Goal: Task Accomplishment & Management: Manage account settings

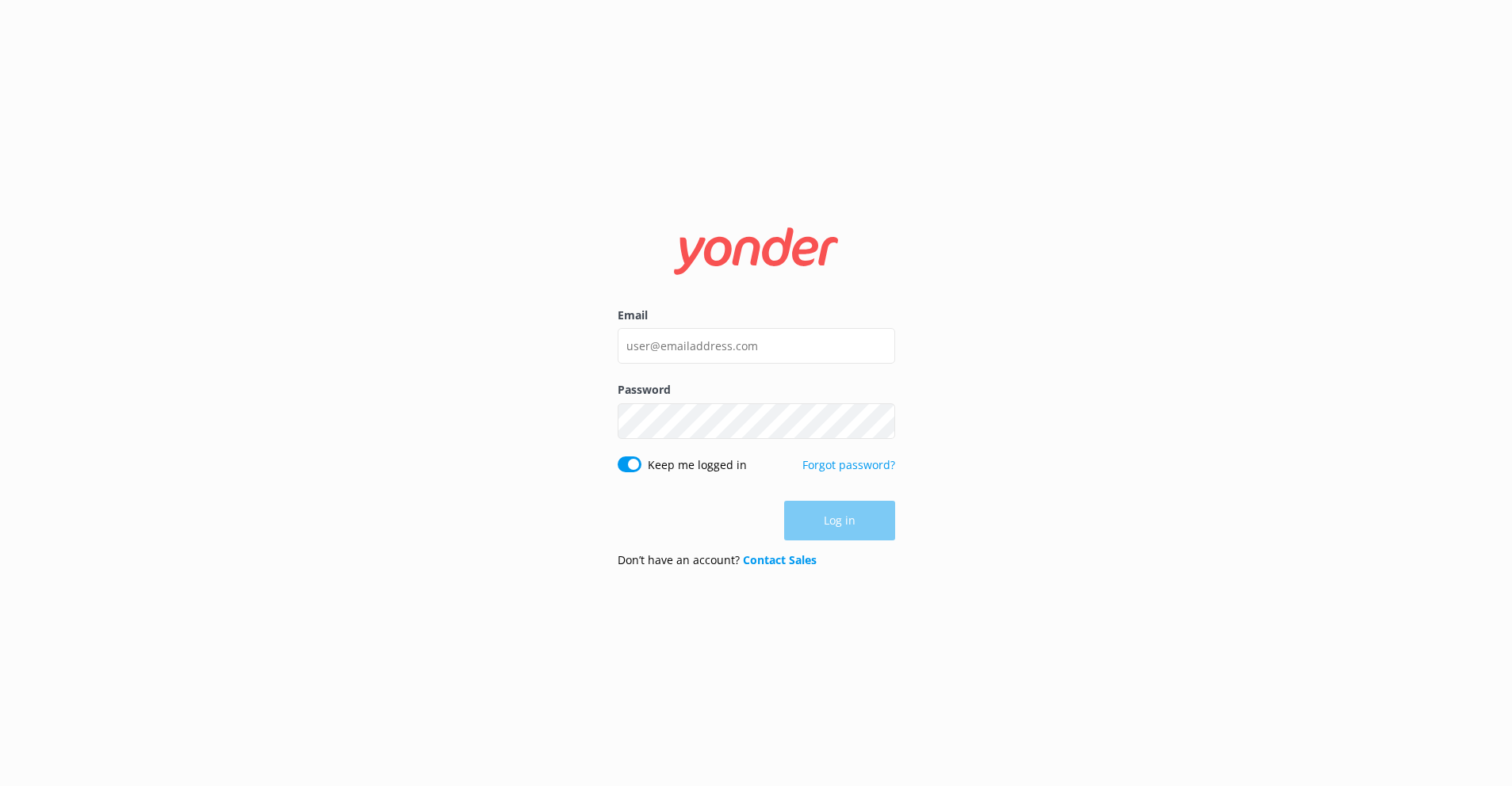
click at [829, 516] on div "Log in" at bounding box center [756, 520] width 277 height 39
click at [516, 396] on div "Email Password Show password Keep me logged in Forgot password? Log in Don’t ha…" at bounding box center [756, 393] width 1512 height 786
click at [568, 388] on div "Email Password Show password Keep me logged in Forgot password? Log in Don’t ha…" at bounding box center [756, 393] width 1512 height 786
click at [815, 532] on div "Log in" at bounding box center [756, 520] width 277 height 39
click at [672, 350] on input "Email" at bounding box center [756, 346] width 277 height 36
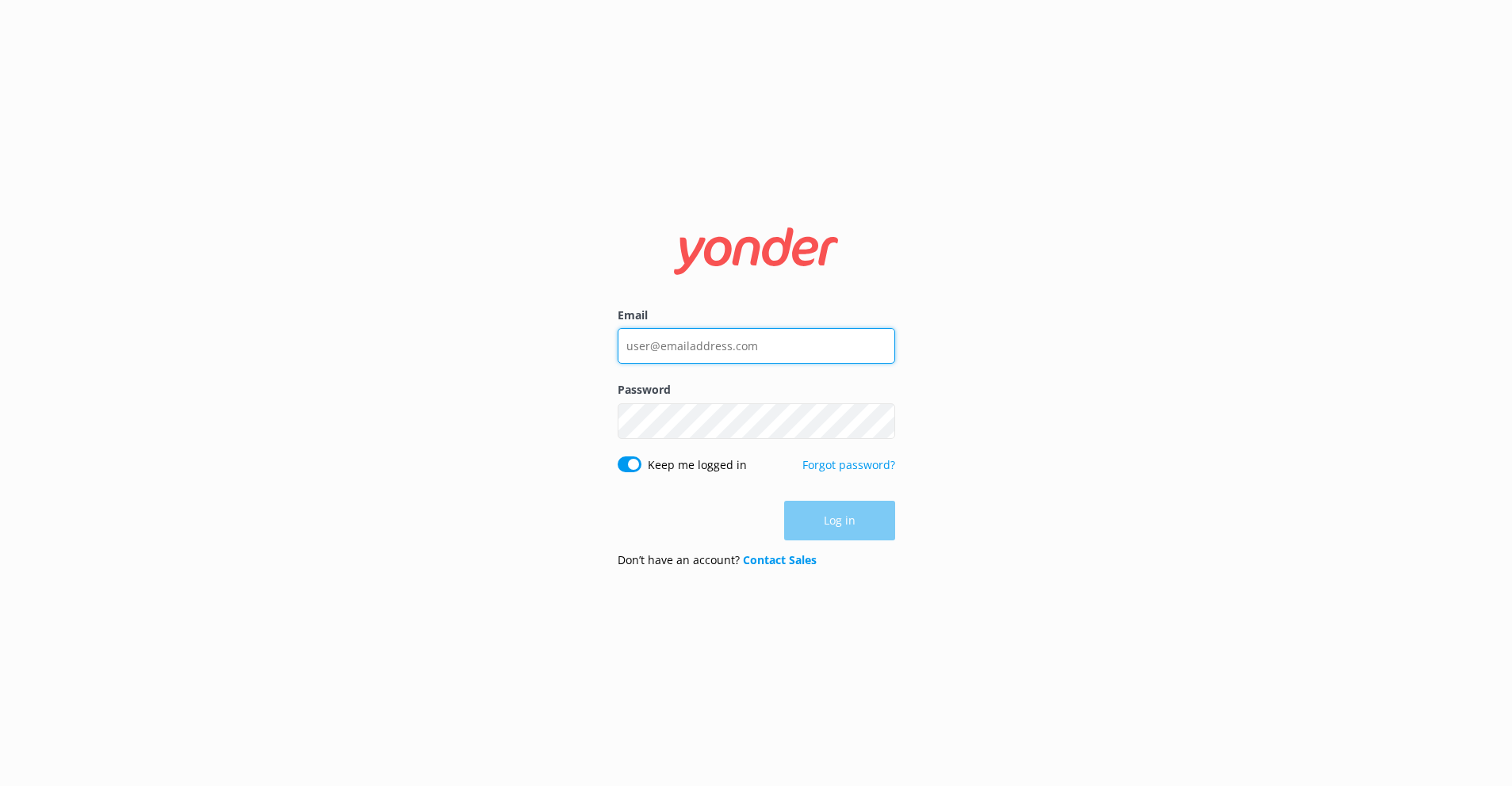
click at [648, 348] on input "Email" at bounding box center [756, 346] width 277 height 36
drag, startPoint x: 771, startPoint y: 348, endPoint x: 400, endPoint y: 302, distance: 373.8
click at [430, 307] on div "Email Password Show password Keep me logged in Forgot password? Log in Don’t ha…" at bounding box center [756, 393] width 1512 height 786
drag, startPoint x: 760, startPoint y: 352, endPoint x: 468, endPoint y: 316, distance: 294.2
click at [470, 317] on div "Email Password Show password Keep me logged in Forgot password? Log in Don’t ha…" at bounding box center [756, 393] width 1512 height 786
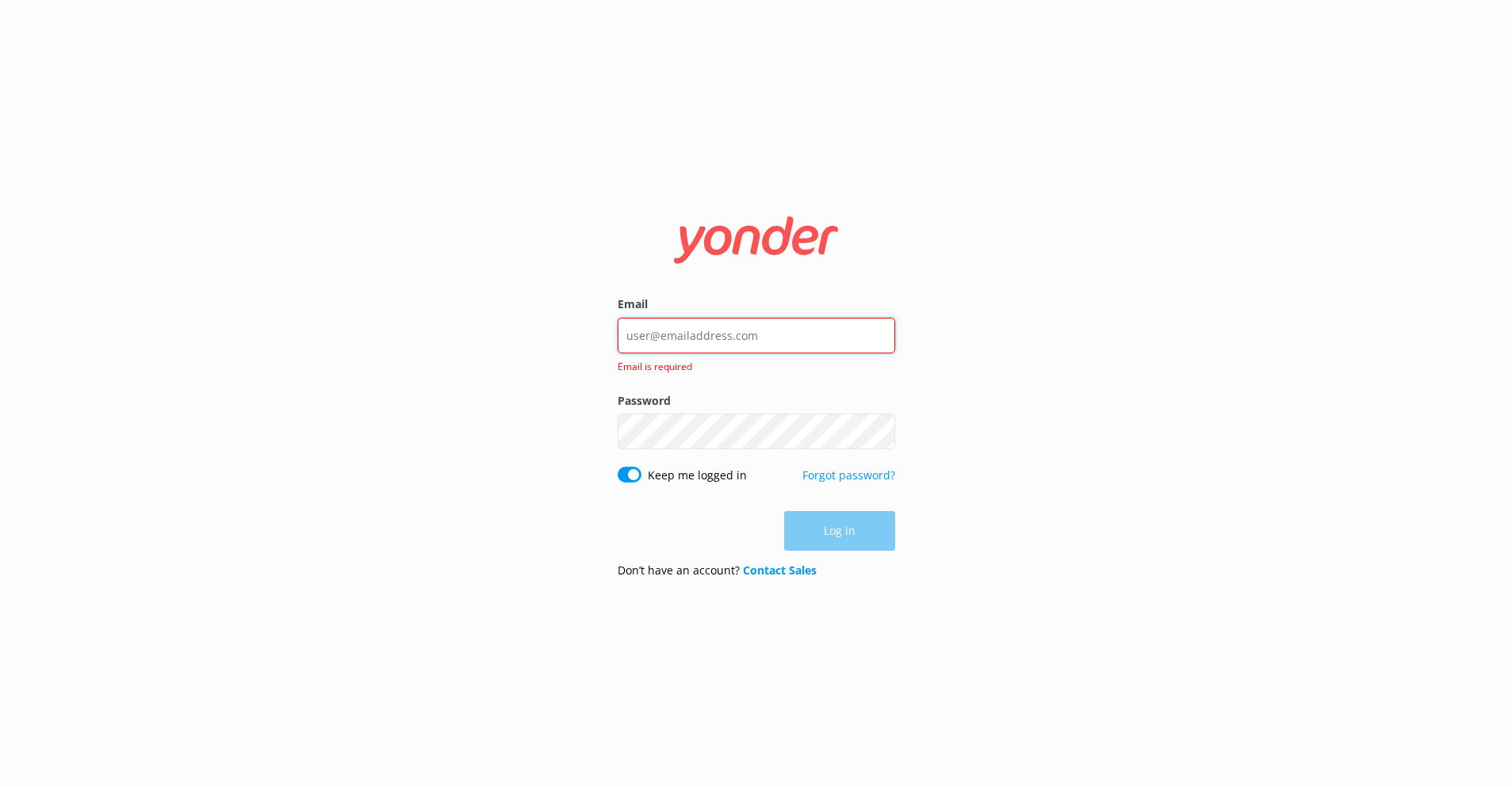
click at [770, 337] on input "Email" at bounding box center [756, 336] width 277 height 36
drag, startPoint x: 770, startPoint y: 335, endPoint x: 550, endPoint y: 304, distance: 222.2
click at [550, 304] on div "Email Email is required Password Show password Keep me logged in Forgot passwor…" at bounding box center [756, 393] width 1512 height 786
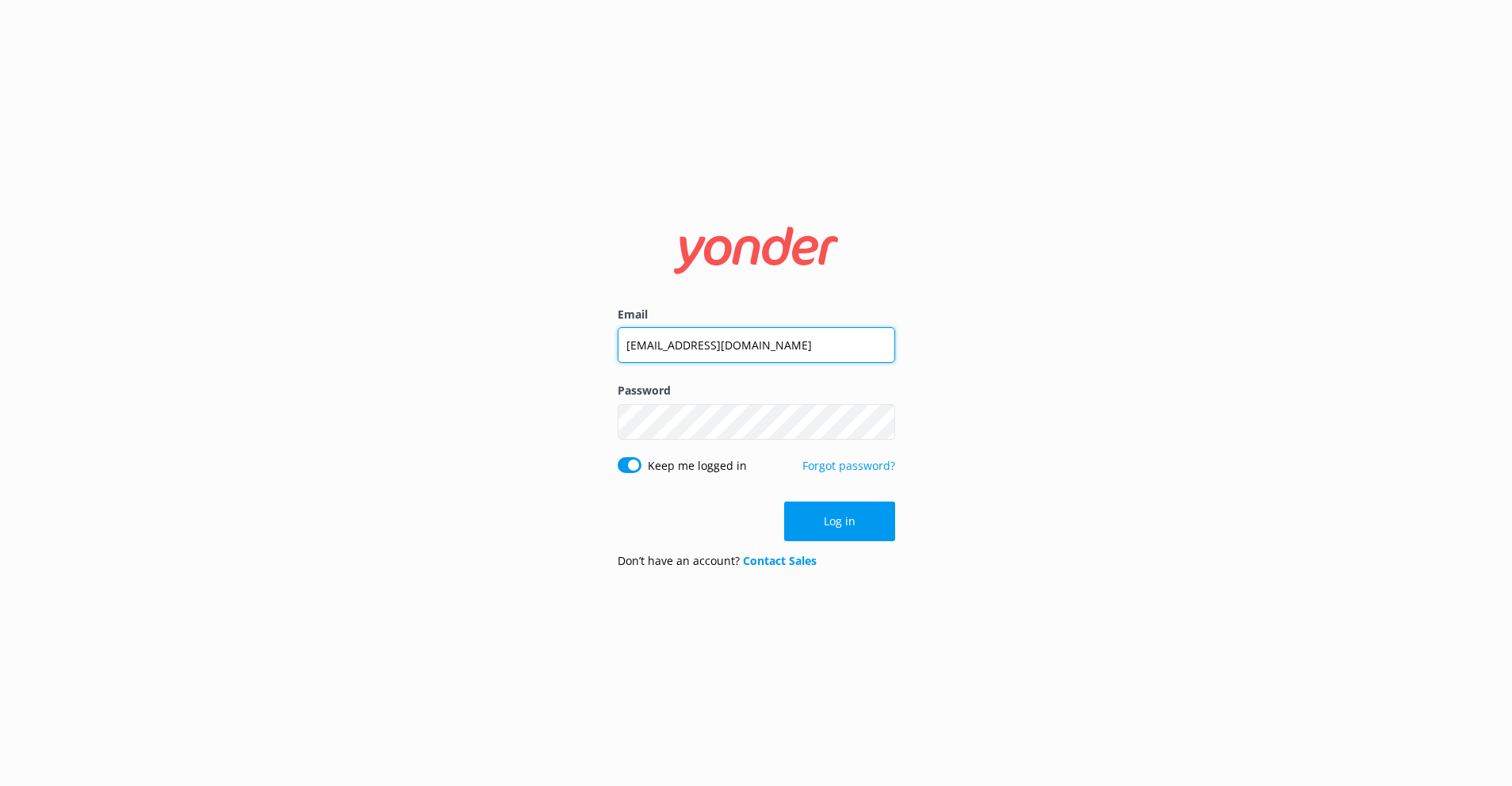
type input "[EMAIL_ADDRESS][DOMAIN_NAME]"
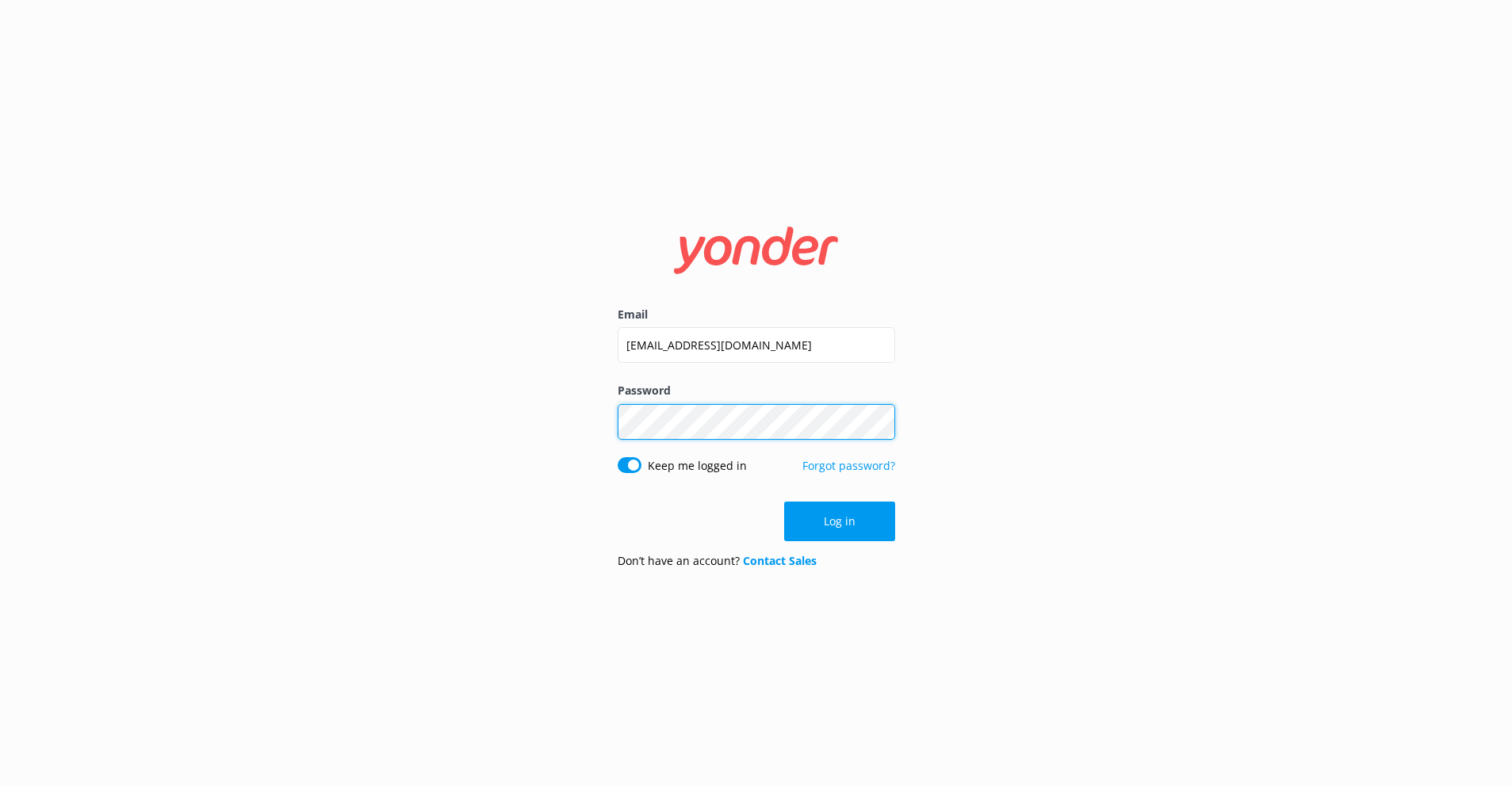
click at [487, 366] on div "Email [PERSON_NAME][EMAIL_ADDRESS][DOMAIN_NAME] Password Show password Keep me …" at bounding box center [756, 393] width 1512 height 786
click at [855, 529] on button "Log in" at bounding box center [839, 521] width 111 height 39
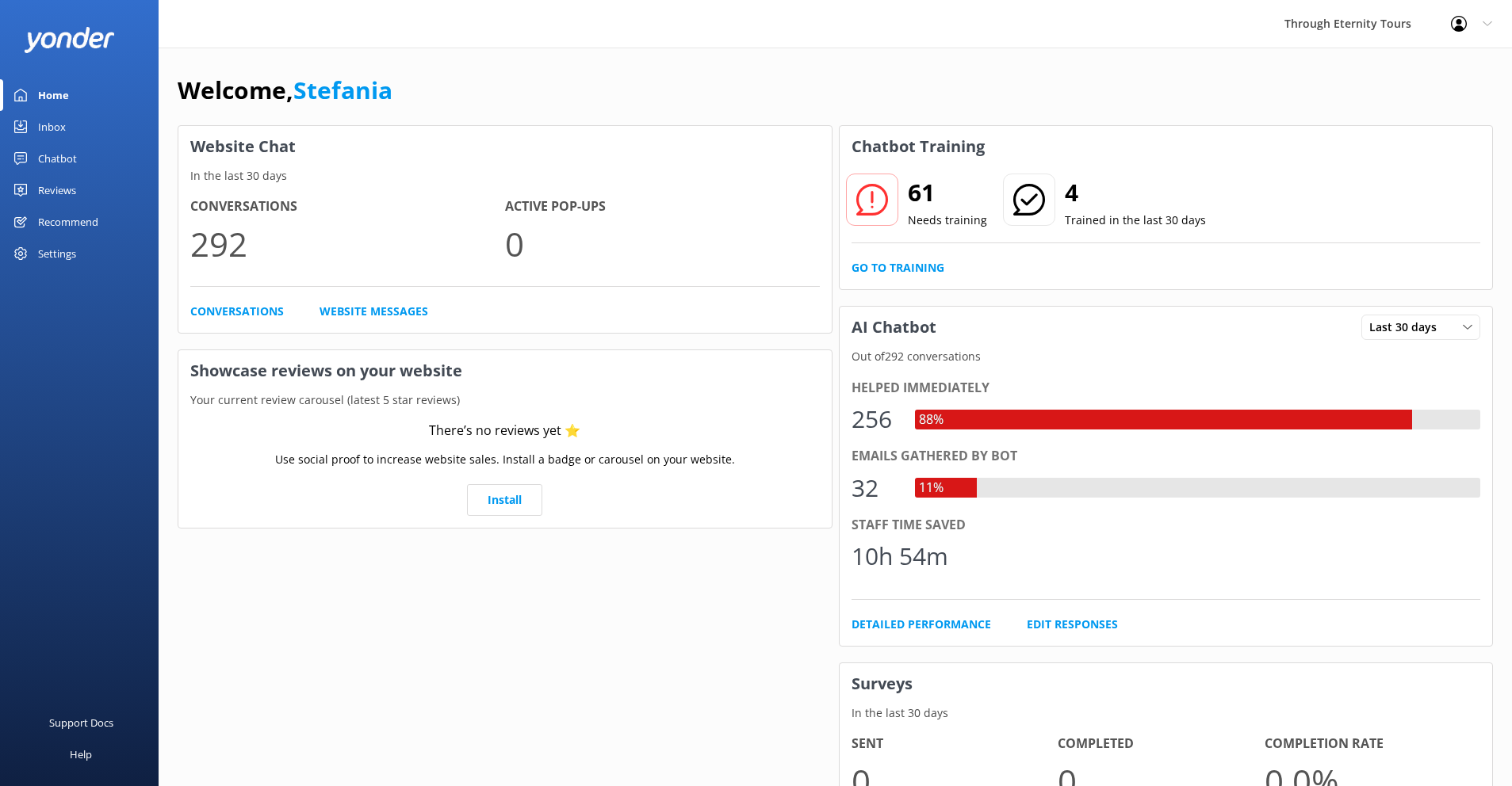
click at [47, 126] on div "Inbox" at bounding box center [52, 126] width 28 height 32
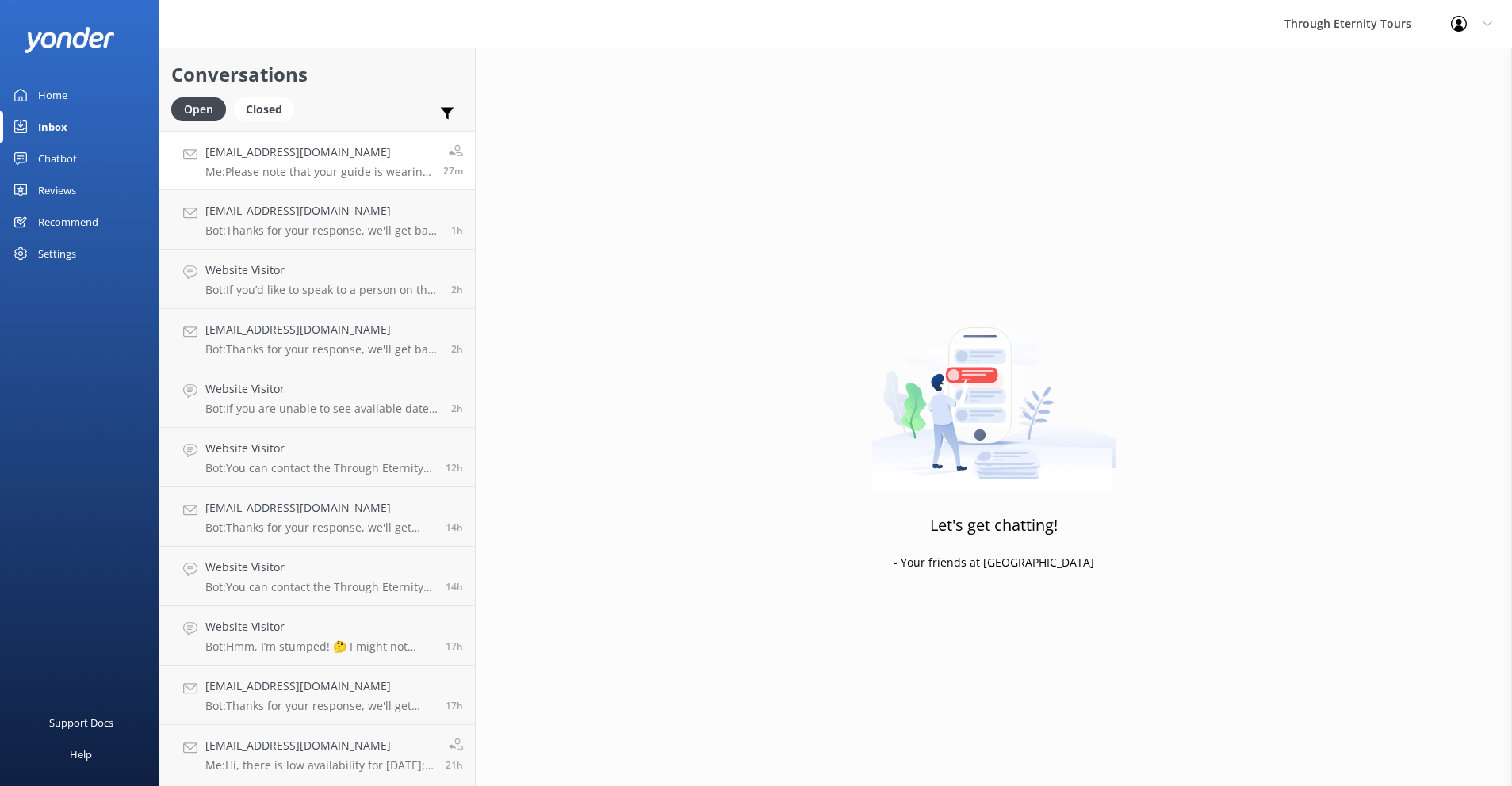
click at [280, 170] on p "Me: Please note that your guide is wearing blue shorts and an orange top. His n…" at bounding box center [318, 171] width 226 height 14
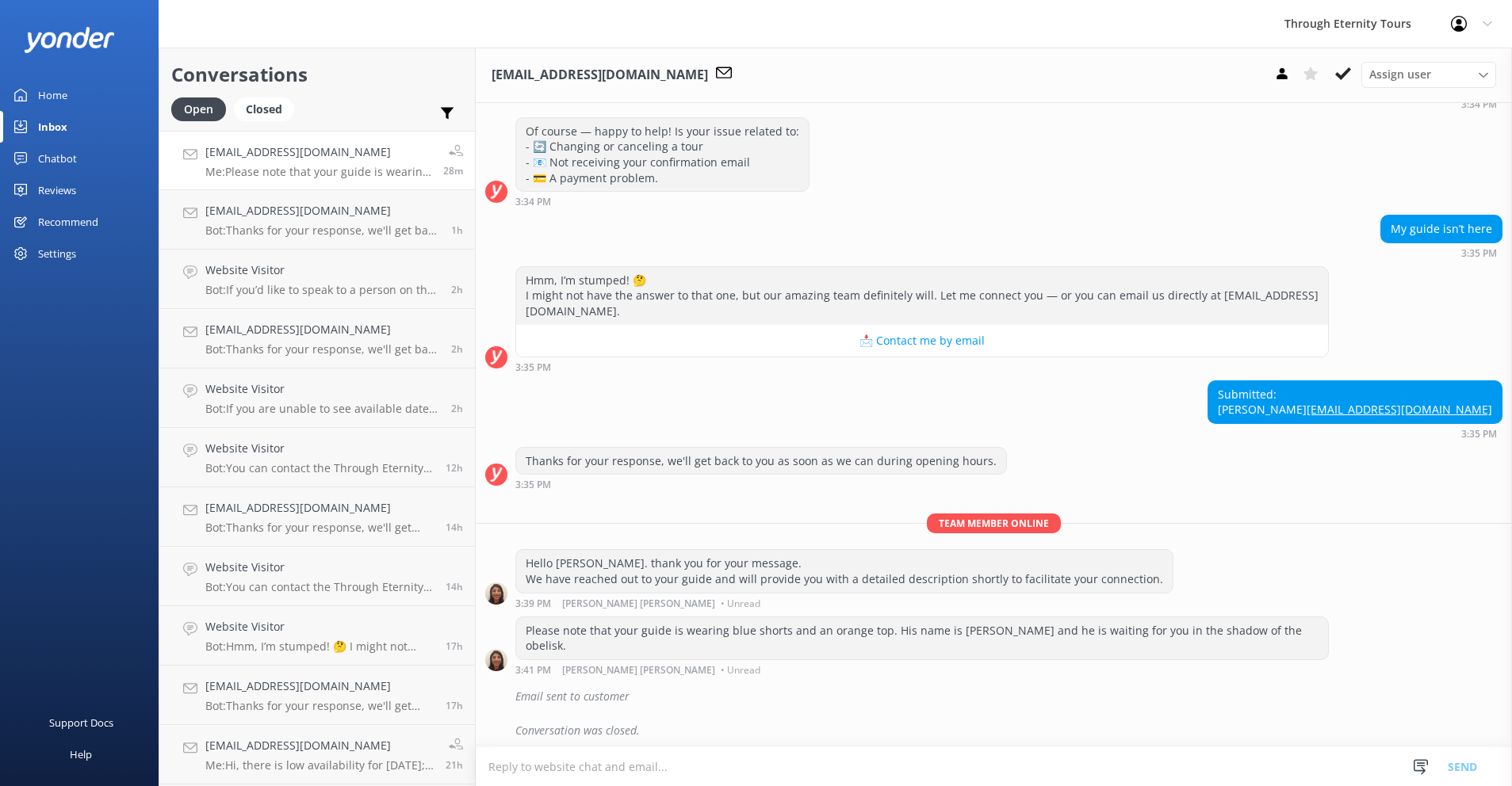
scroll to position [201, 0]
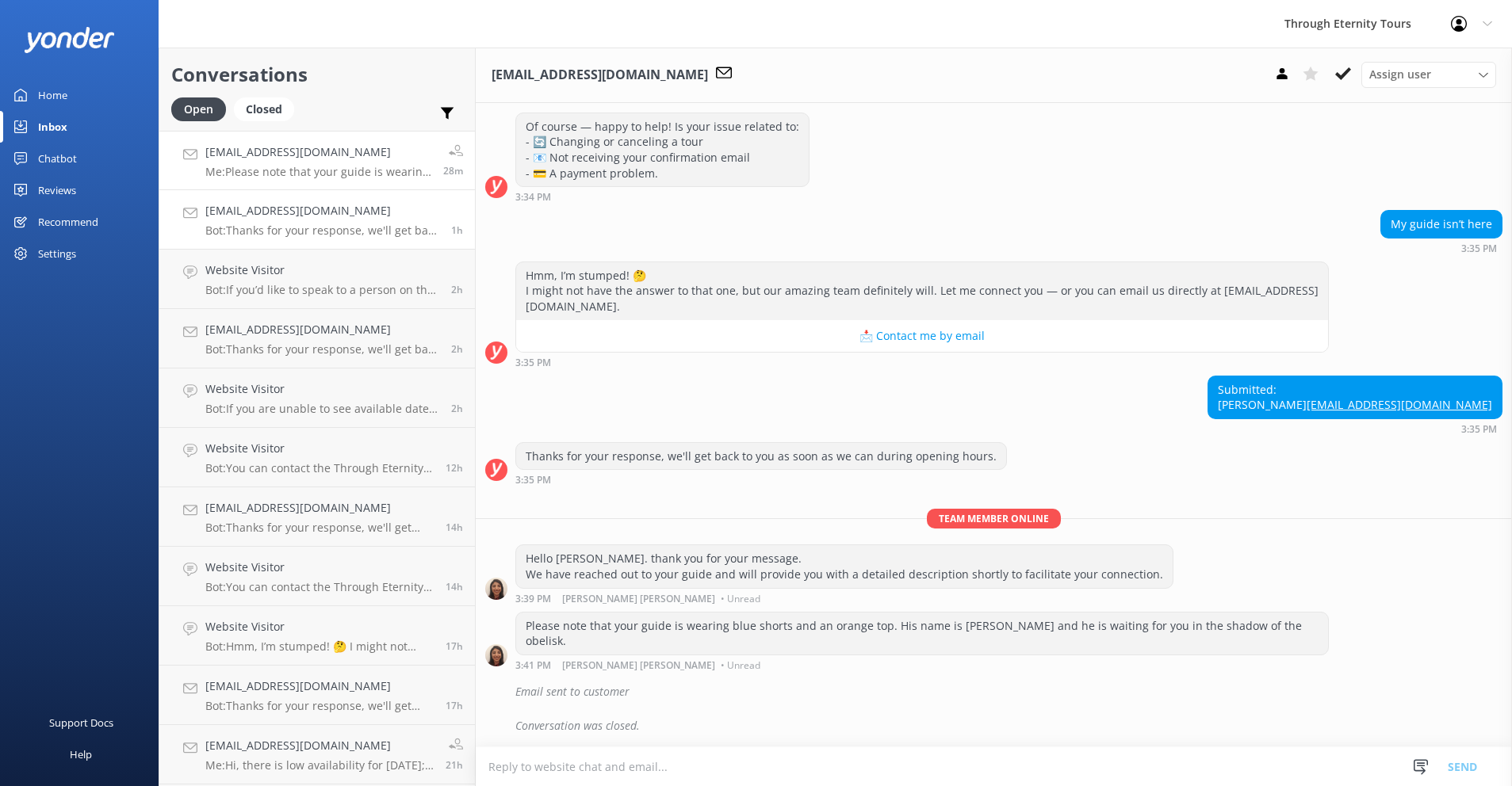
click at [275, 227] on p "Bot: Thanks for your response, we'll get back to you as soon as we can during o…" at bounding box center [321, 230] width 234 height 14
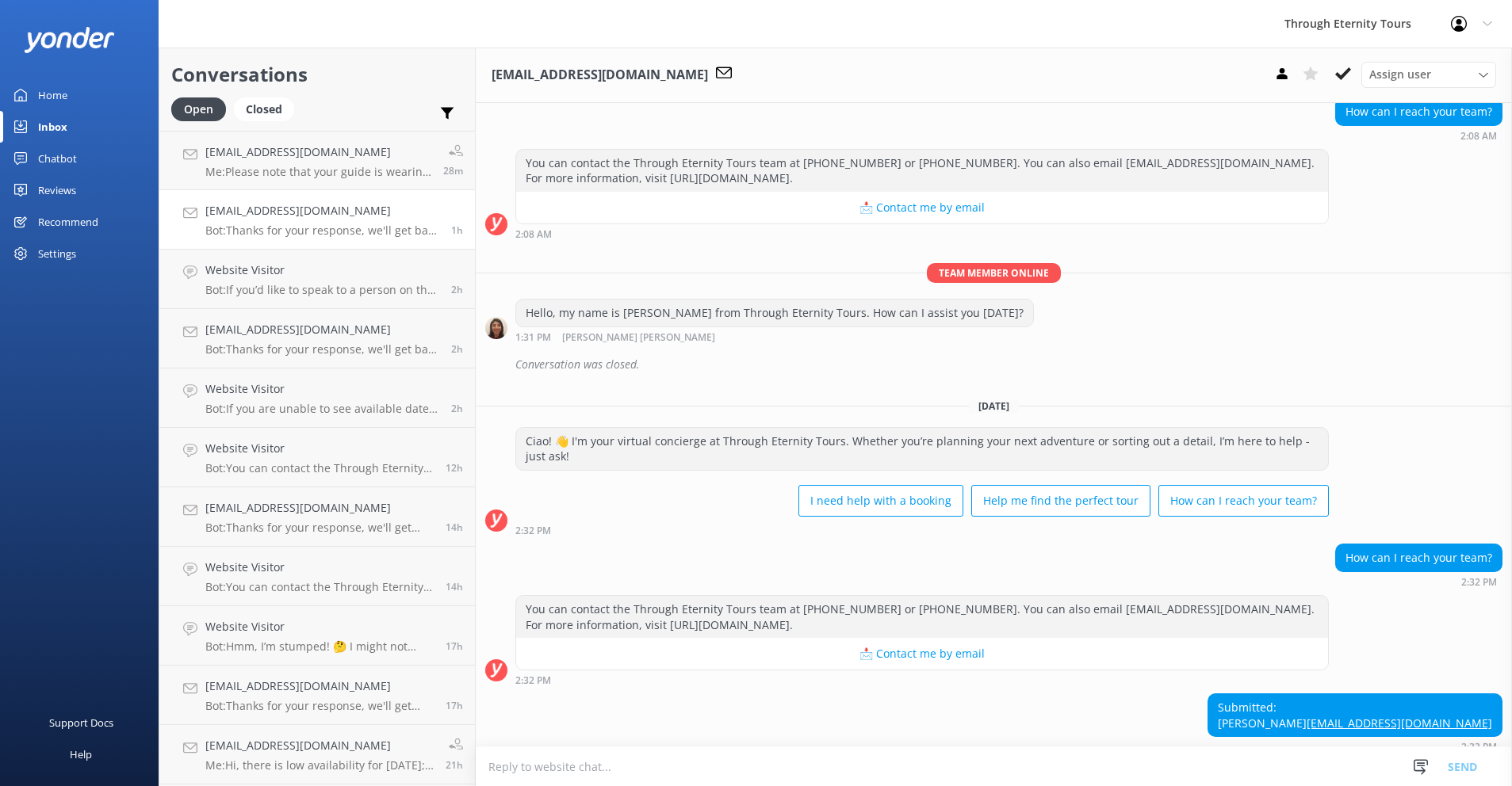
scroll to position [243, 0]
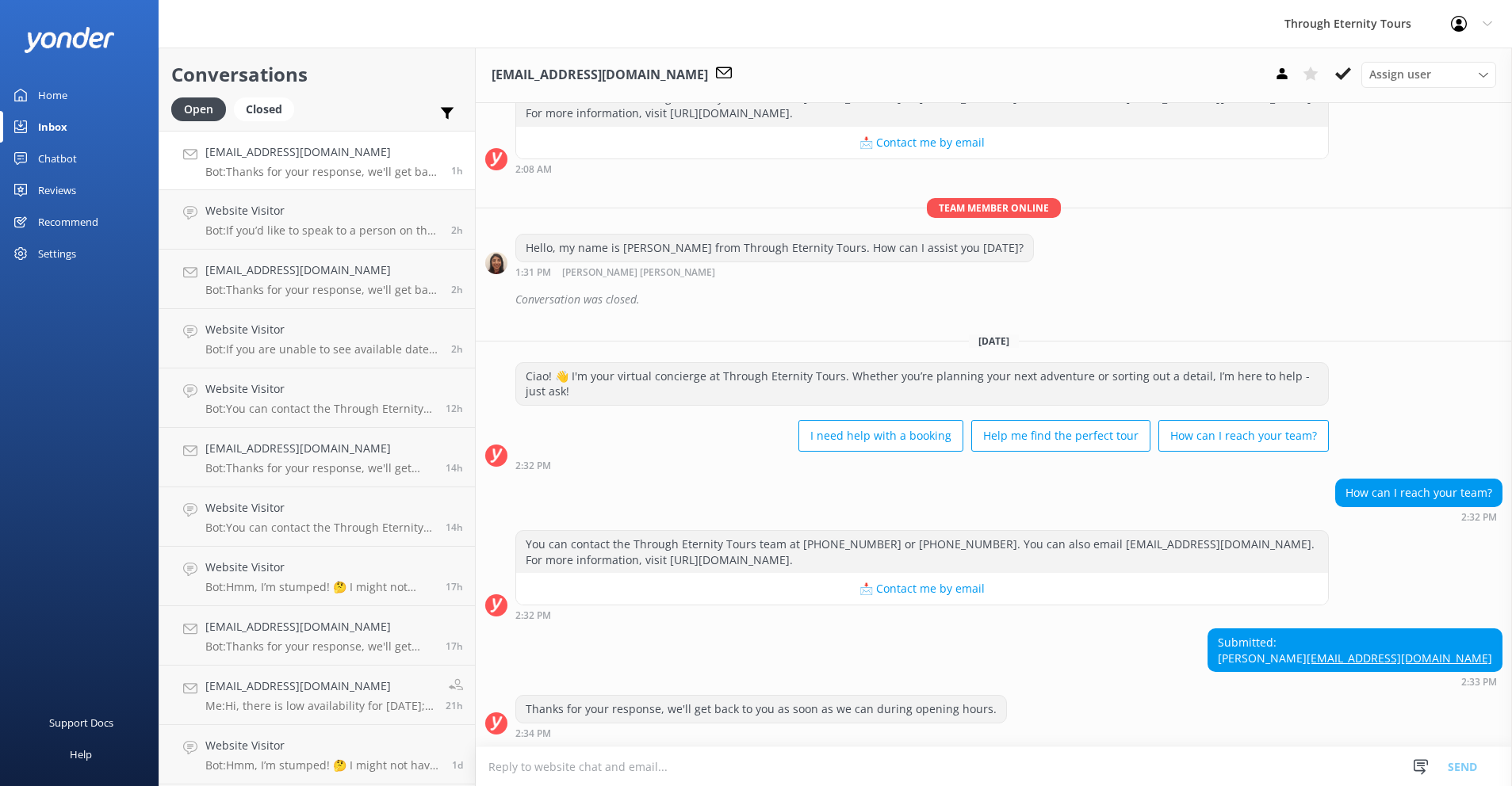
click at [276, 180] on link "[EMAIL_ADDRESS][DOMAIN_NAME] Bot: Thanks for your response, we'll get back to y…" at bounding box center [317, 161] width 316 height 60
click at [281, 171] on p "Bot: Thanks for your response, we'll get back to you as soon as we can during o…" at bounding box center [321, 171] width 234 height 14
click at [343, 223] on div "Website Visitor Bot: You can contact the Through Eternity Tours team at [PHONE_…" at bounding box center [319, 221] width 228 height 35
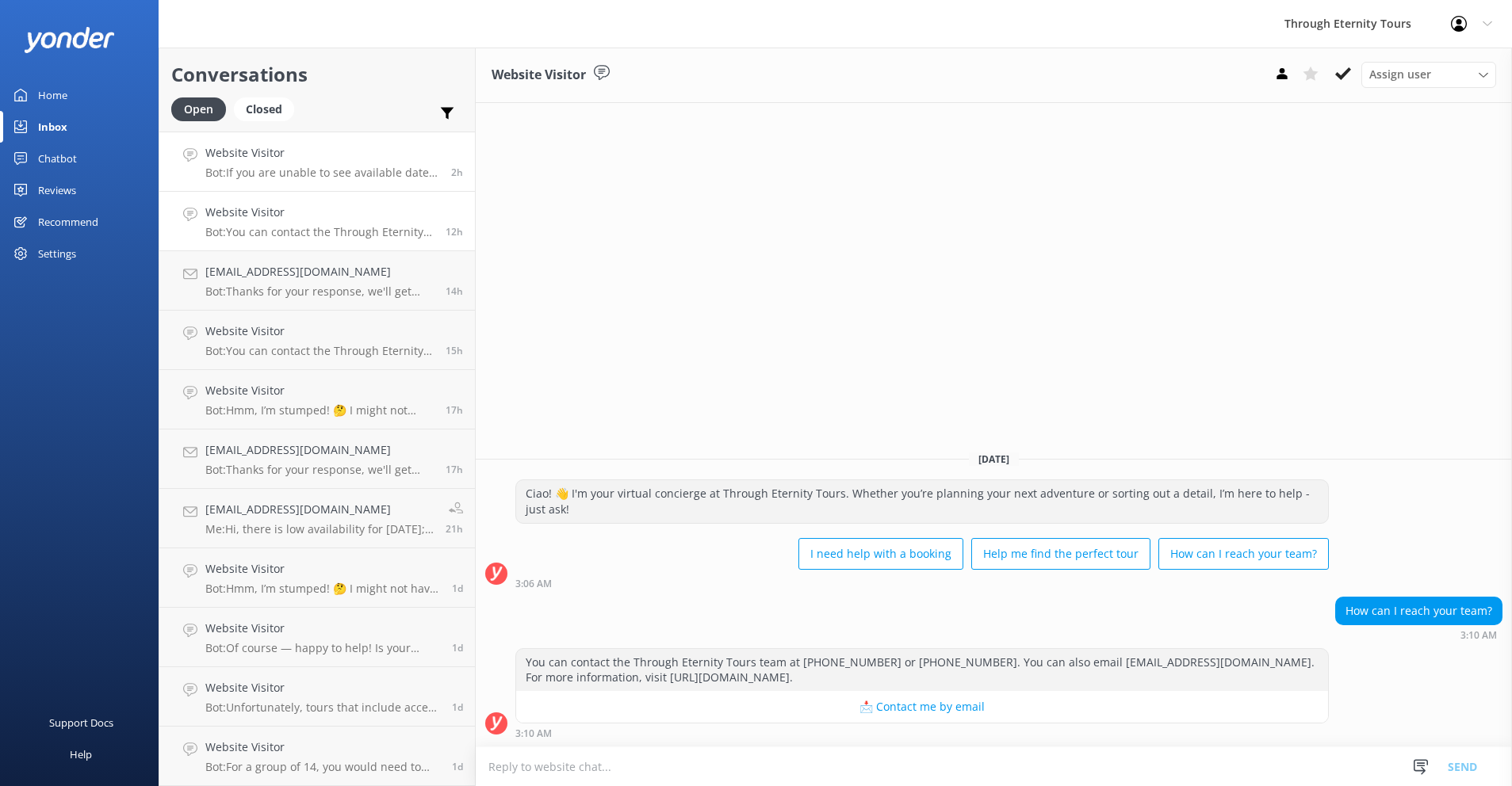
click at [330, 175] on p "Bot: If you are unable to see available dates for the Saint Mark’s Basilica Nig…" at bounding box center [321, 172] width 234 height 14
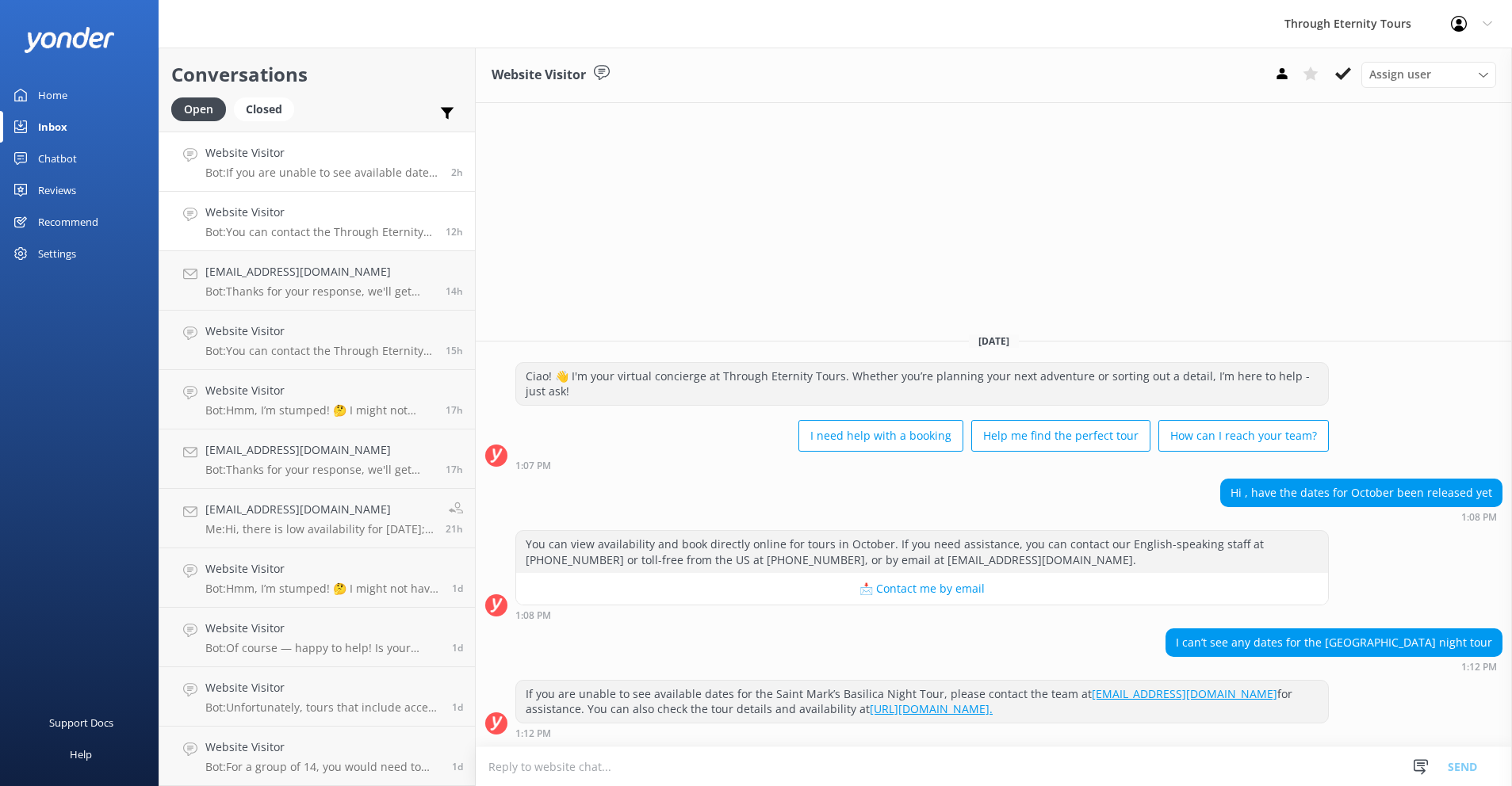
click at [311, 218] on h4 "Website Visitor" at bounding box center [319, 212] width 228 height 17
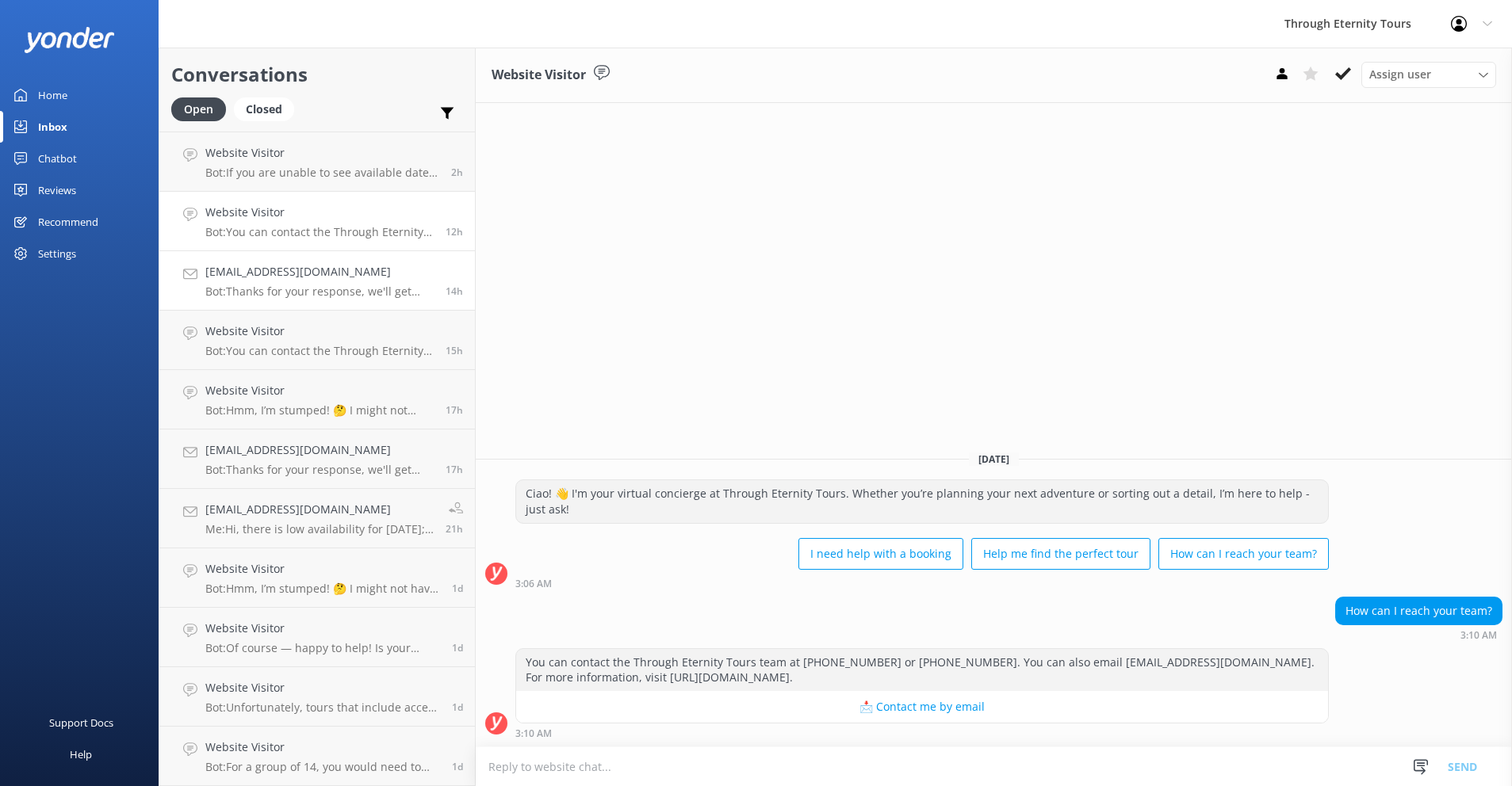
click at [264, 292] on p "Bot: Thanks for your response, we'll get back to you as soon as we can during o…" at bounding box center [319, 291] width 228 height 14
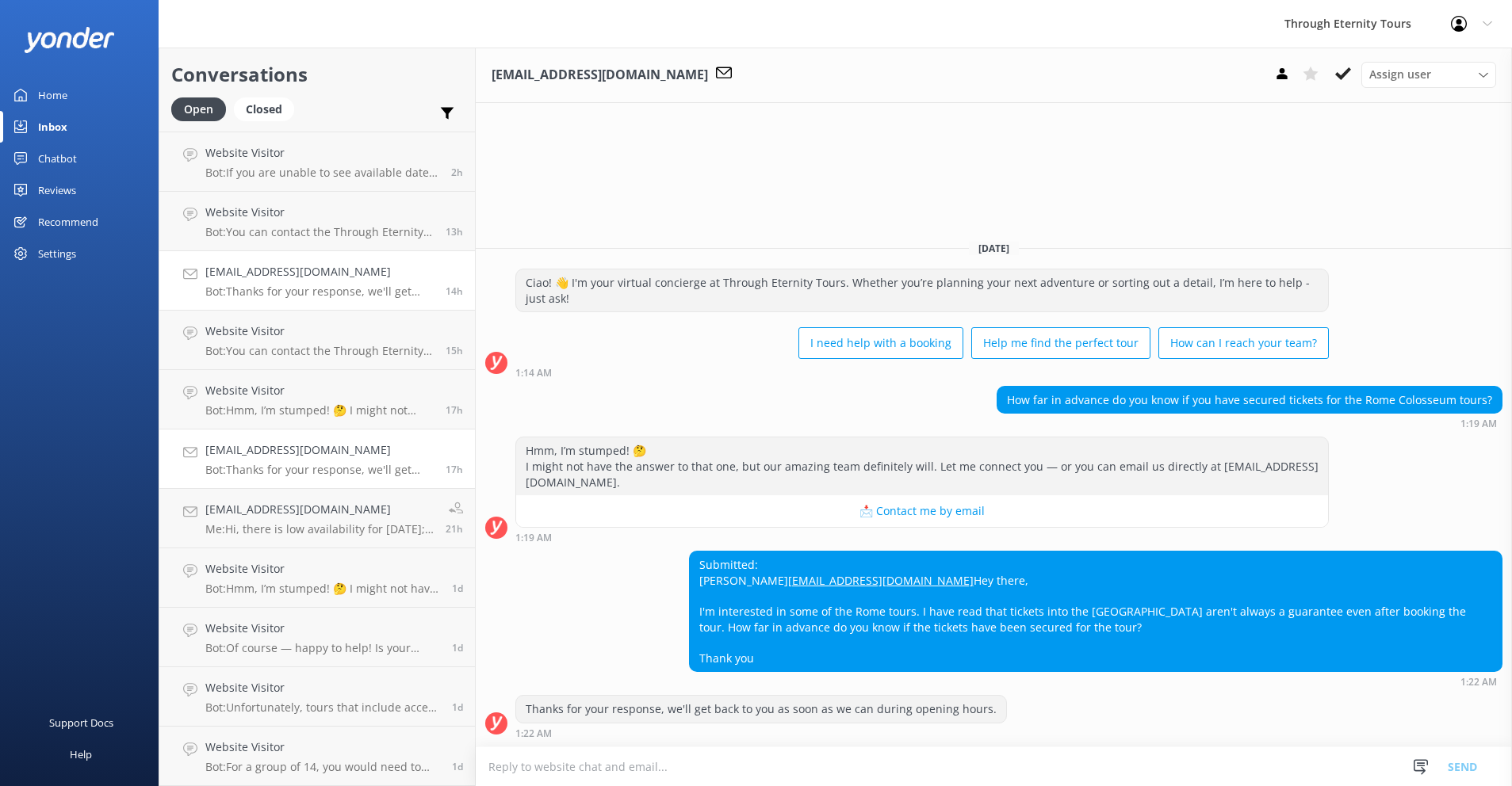
click at [379, 466] on p "Bot: Thanks for your response, we'll get back to you as soon as we can during o…" at bounding box center [319, 470] width 228 height 14
